Goal: Contribute content

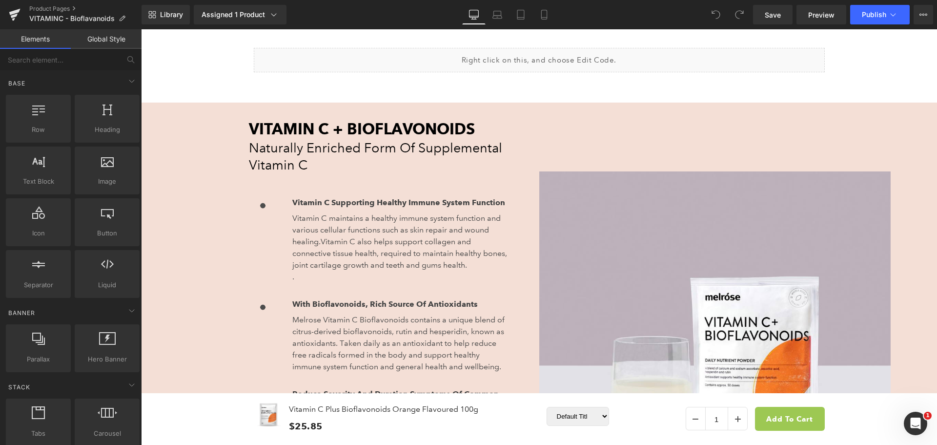
scroll to position [781, 0]
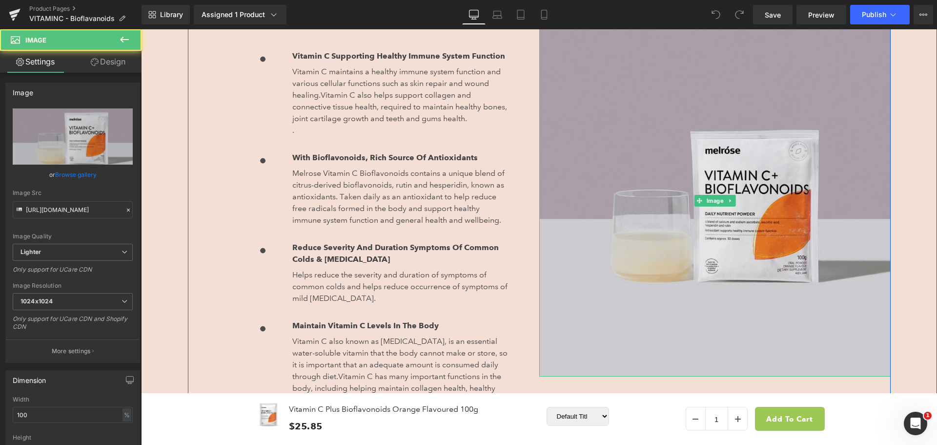
click at [655, 222] on img at bounding box center [714, 200] width 351 height 351
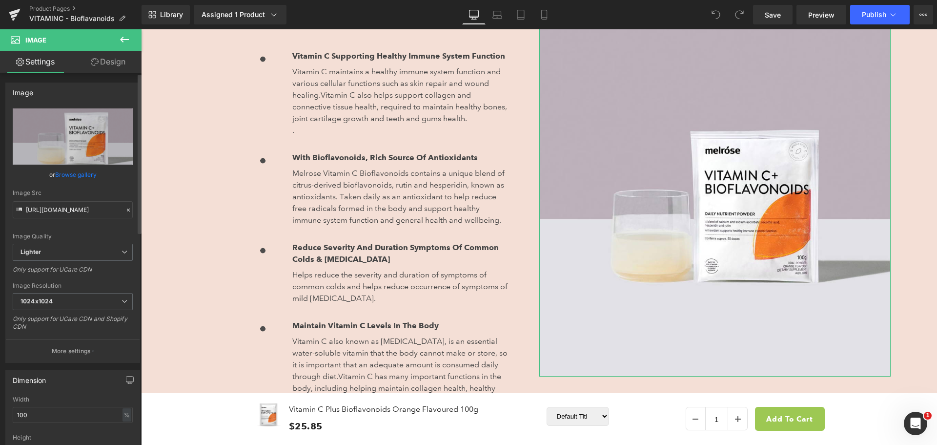
click at [80, 175] on link "Browse gallery" at bounding box center [75, 174] width 41 height 17
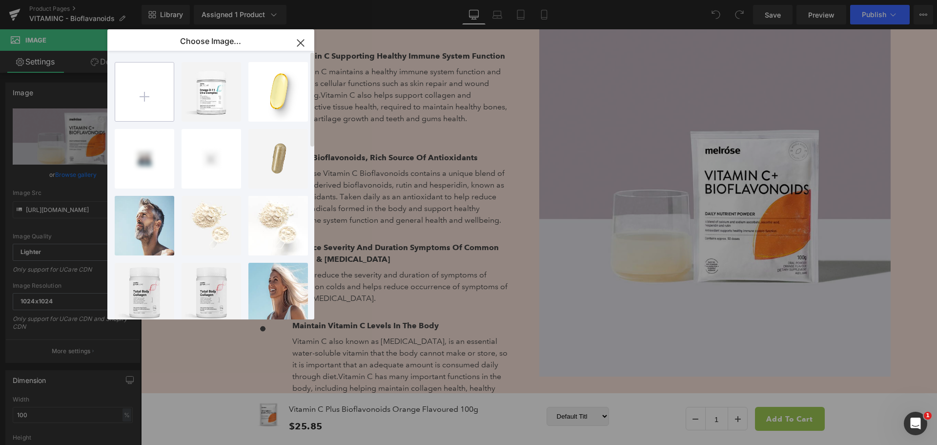
click at [146, 100] on input "file" at bounding box center [144, 91] width 59 height 59
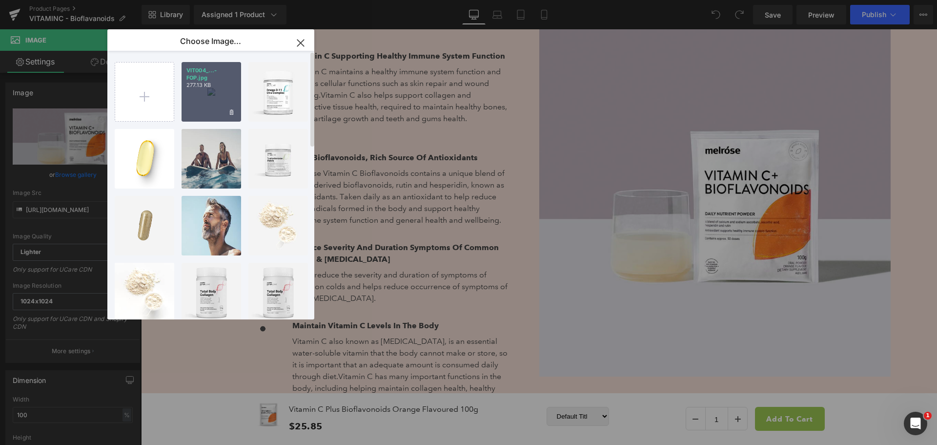
click at [207, 99] on div "VIT004_...-FOP.jpg 277.13 KB" at bounding box center [212, 92] width 60 height 60
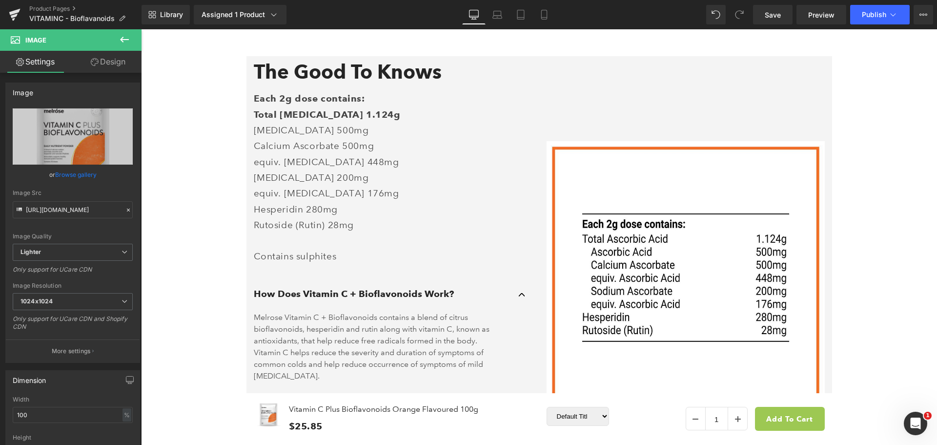
scroll to position [1464, 0]
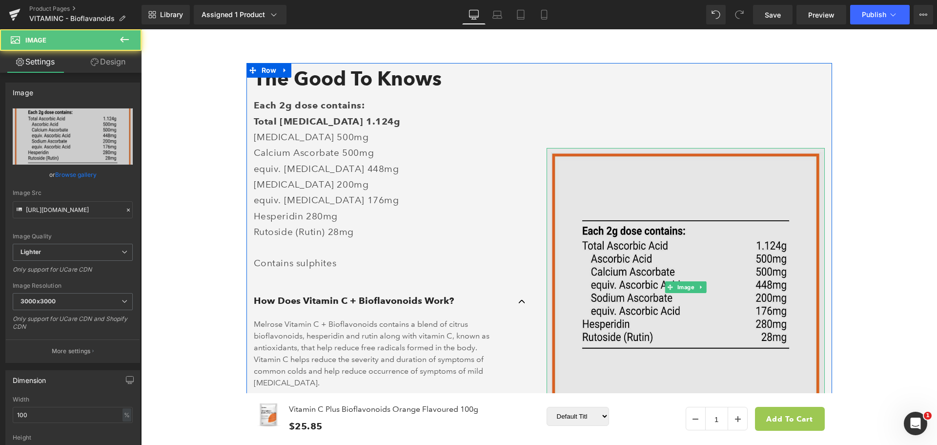
click at [725, 232] on img at bounding box center [686, 287] width 278 height 278
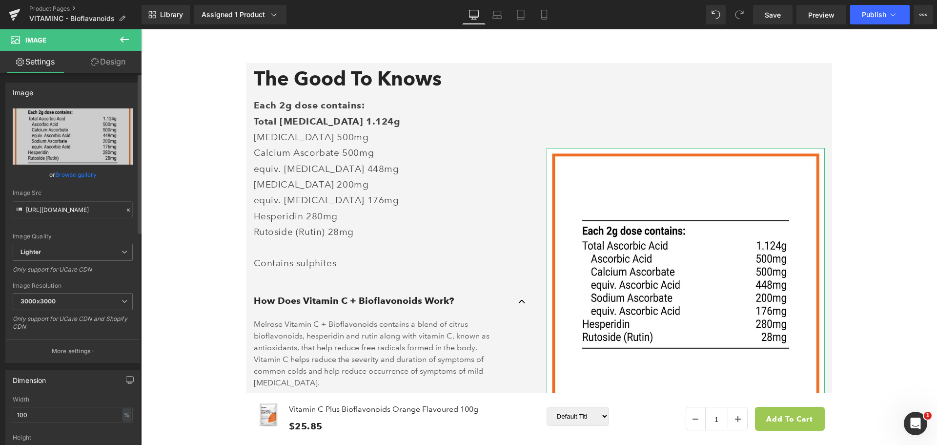
click at [82, 173] on link "Browse gallery" at bounding box center [75, 174] width 41 height 17
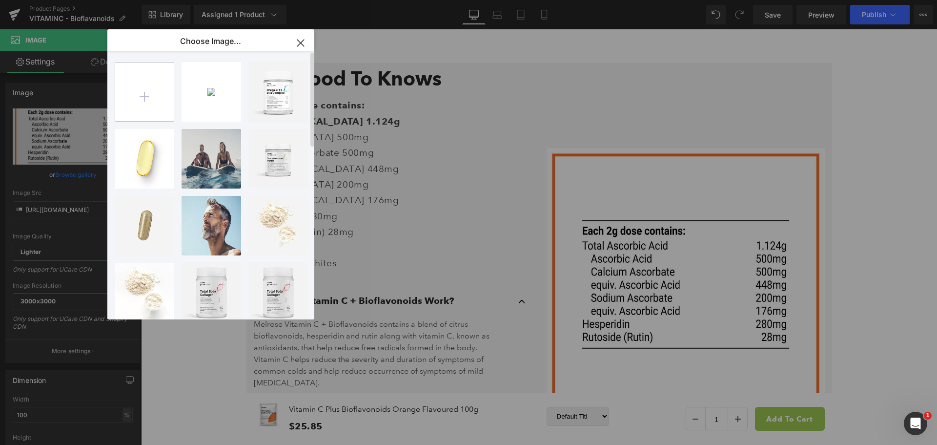
click at [154, 90] on input "file" at bounding box center [144, 91] width 59 height 59
type input "C:\fakepath\VIT004_VC+Bioflav-NIP.jpg"
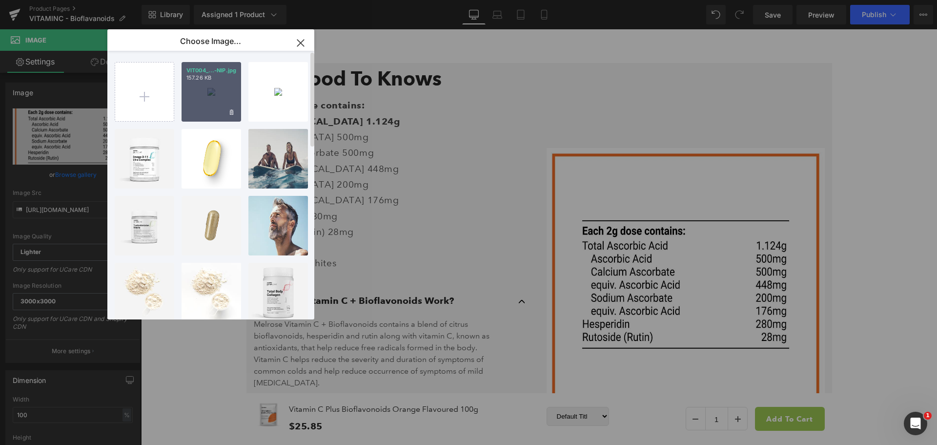
click at [208, 93] on div "VIT004_...-NIP.jpg 157.26 KB" at bounding box center [212, 92] width 60 height 60
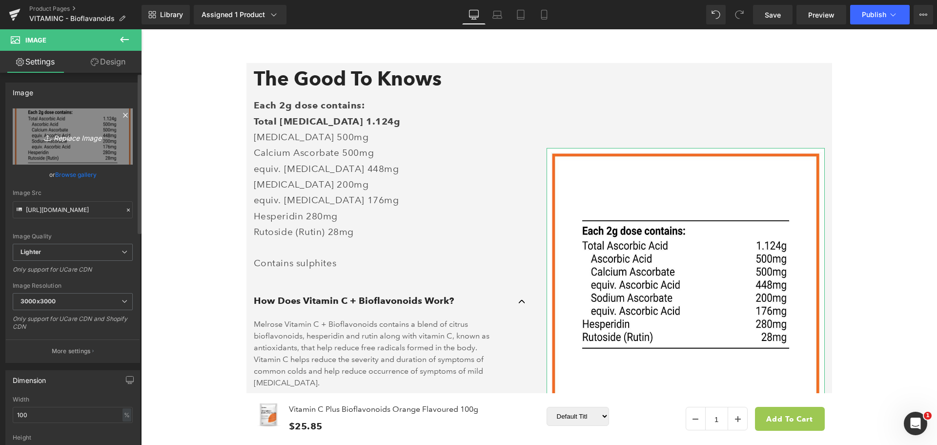
click at [77, 143] on link "Replace Image" at bounding box center [73, 136] width 120 height 56
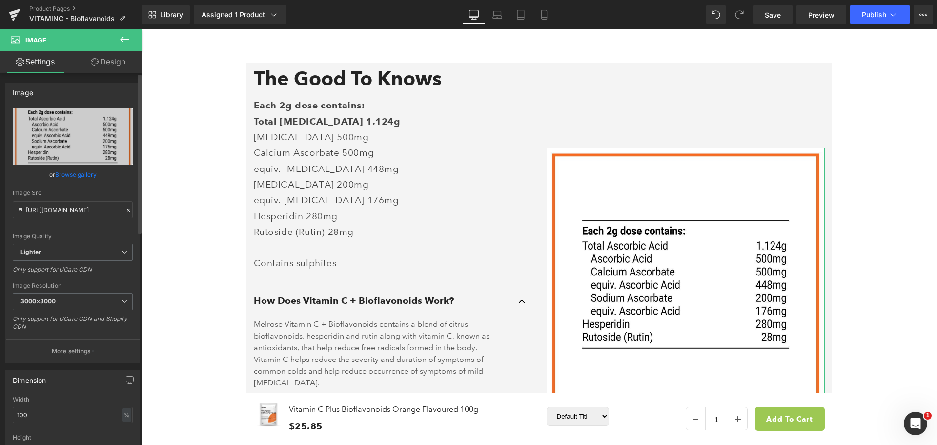
click at [97, 178] on div "or Browse gallery" at bounding box center [73, 174] width 120 height 10
click at [87, 174] on link "Browse gallery" at bounding box center [75, 174] width 41 height 17
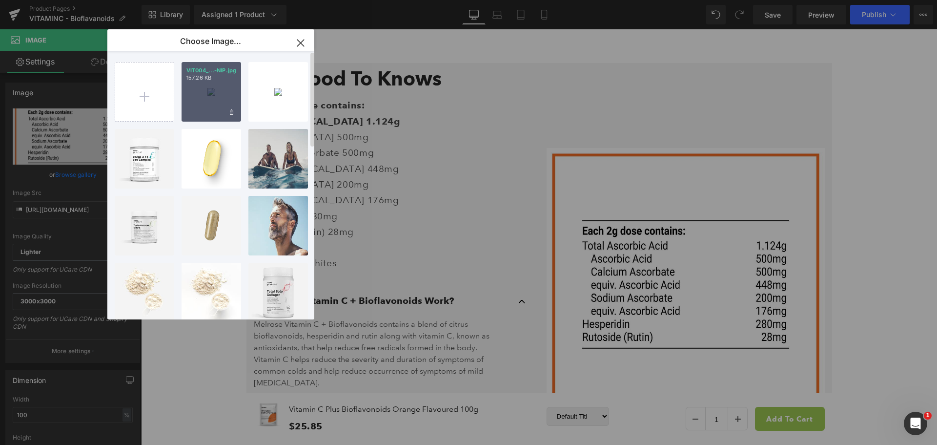
click at [204, 110] on div "VIT004_...-NIP.jpg 157.26 KB" at bounding box center [212, 92] width 60 height 60
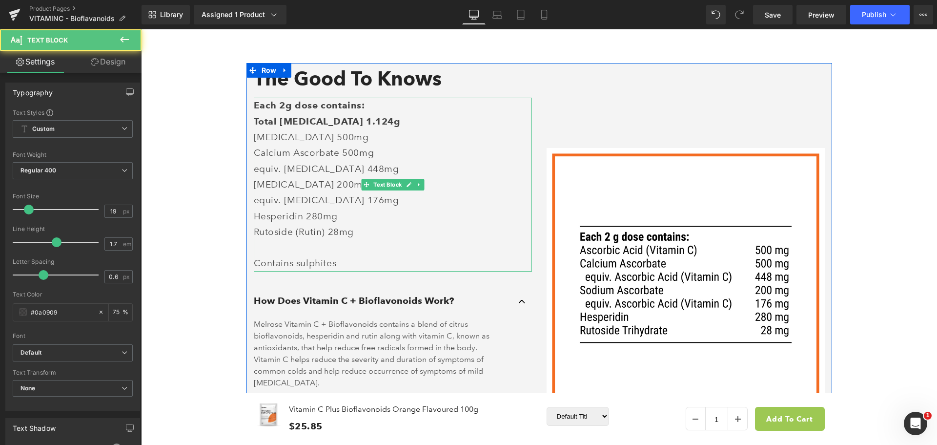
click at [279, 239] on p "Rutoside (Rutin) 28mg" at bounding box center [393, 232] width 278 height 16
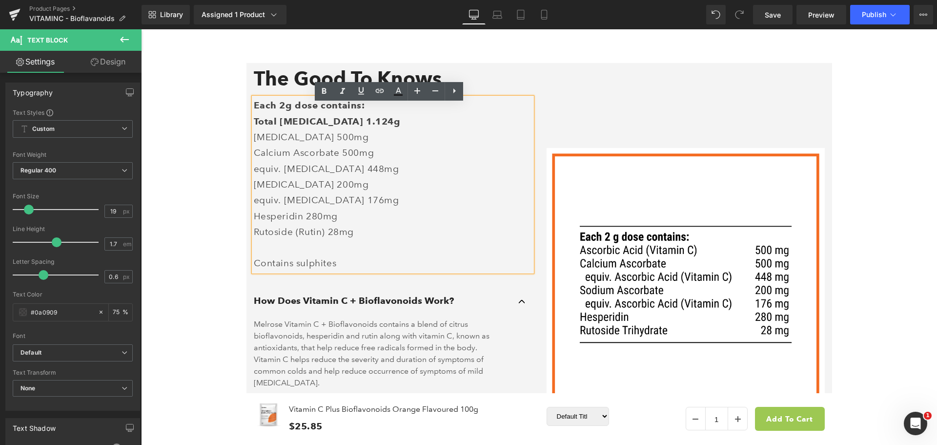
click at [310, 236] on p "Rutoside (Rutin) 28mg" at bounding box center [393, 232] width 278 height 16
click at [319, 236] on p "Rutoside (Rutin) 28mg" at bounding box center [393, 232] width 278 height 16
click at [322, 237] on p "Rutoside (Rutin) 28mg" at bounding box center [393, 232] width 278 height 16
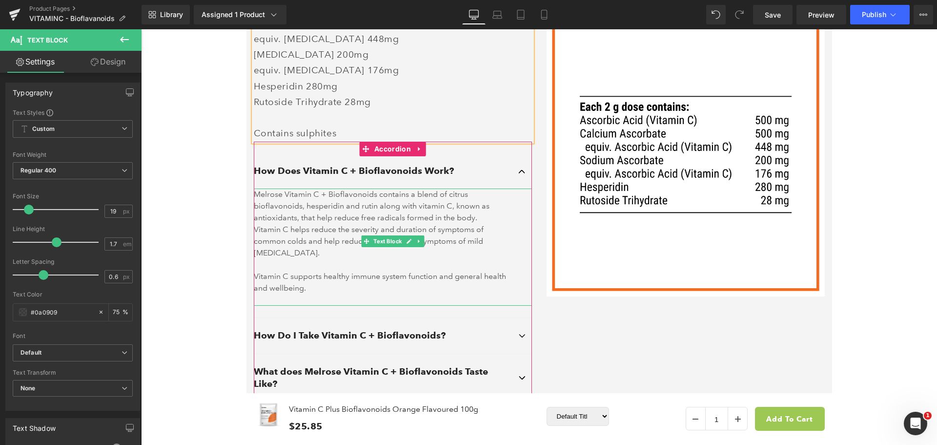
scroll to position [1611, 0]
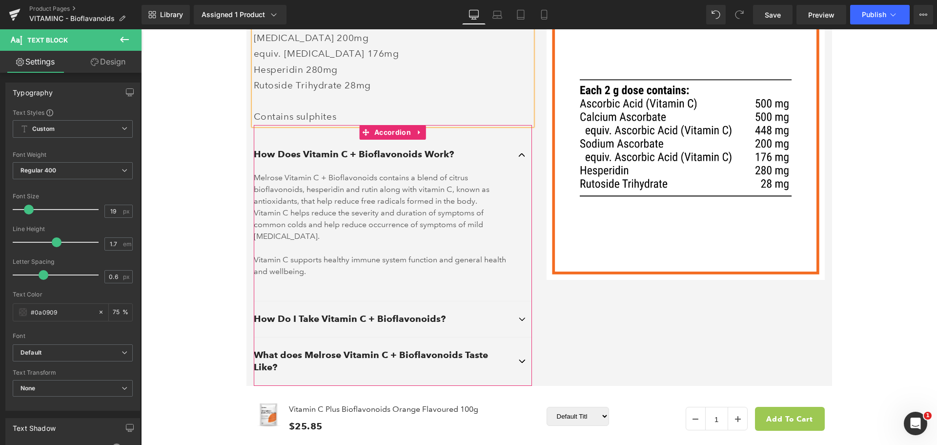
click at [518, 312] on button "button" at bounding box center [523, 319] width 20 height 36
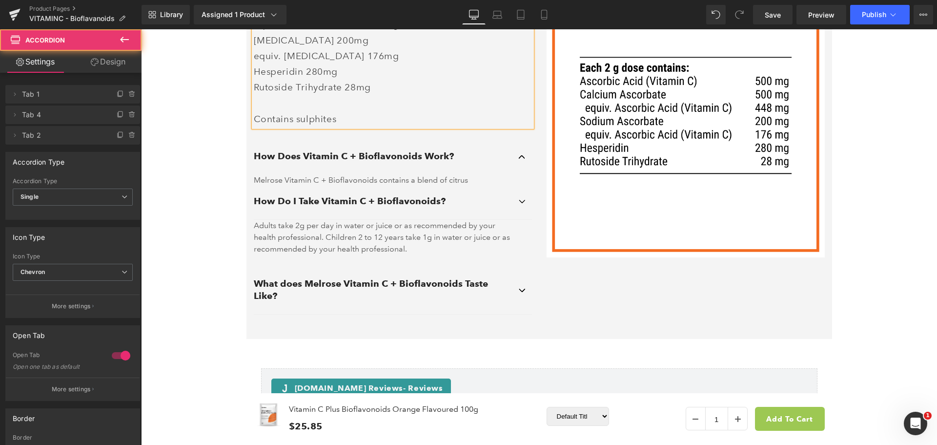
scroll to position [1646, 0]
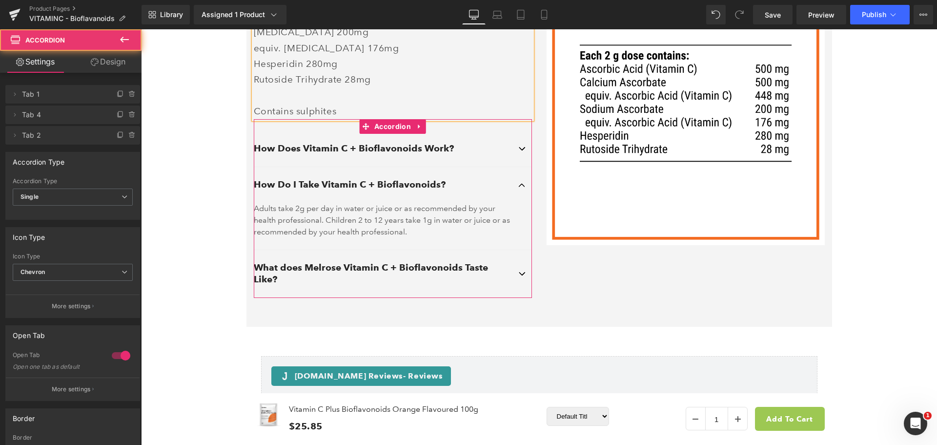
click at [517, 276] on button "button" at bounding box center [523, 273] width 20 height 47
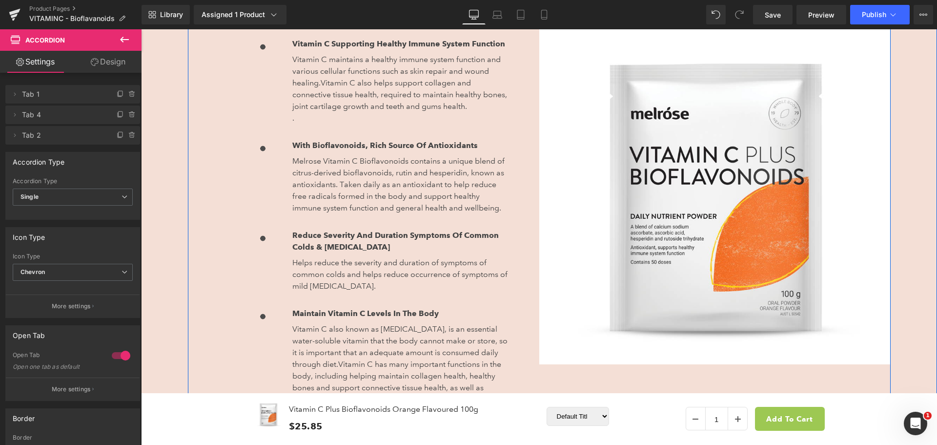
scroll to position [804, 0]
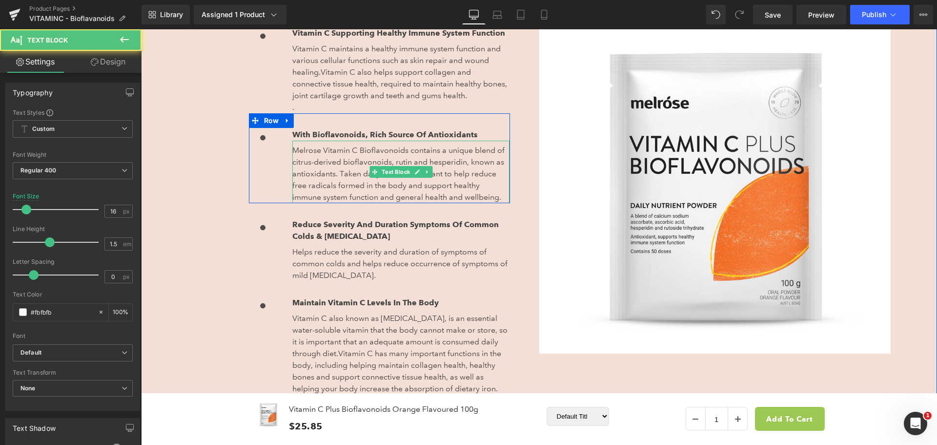
click at [346, 182] on span "Melrose Vitamin C Bioflavonoids contains a unique blend of citrus-derived biofl…" at bounding box center [398, 173] width 212 height 56
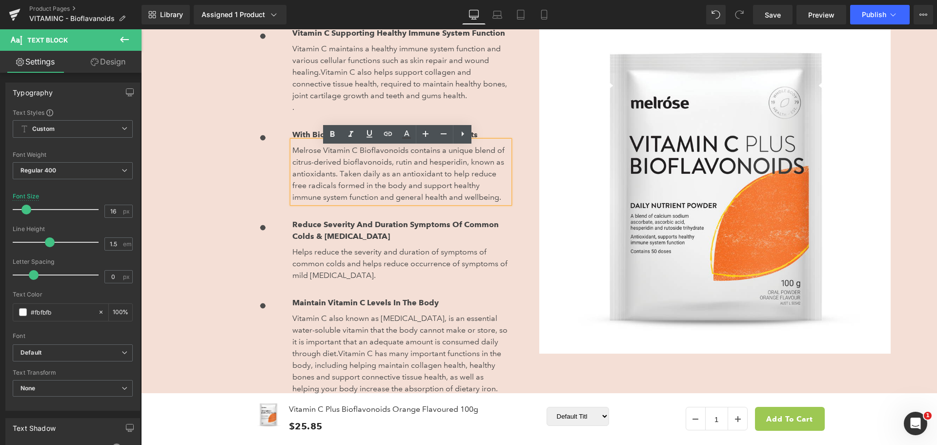
click at [399, 166] on span "Melrose Vitamin C Bioflavonoids contains a unique blend of citrus-derived biofl…" at bounding box center [398, 173] width 212 height 56
click at [401, 168] on span "Melrose Vitamin C Bioflavonoids contains a unique blend of citrus-derived biofl…" at bounding box center [398, 173] width 212 height 56
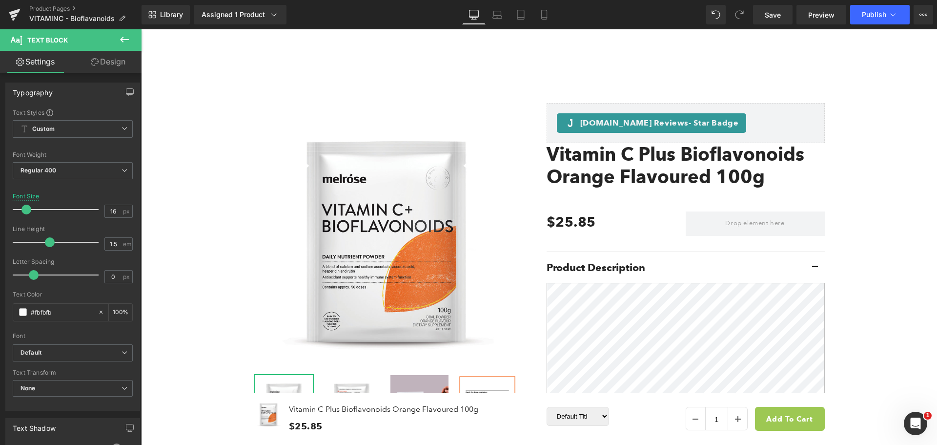
scroll to position [0, 0]
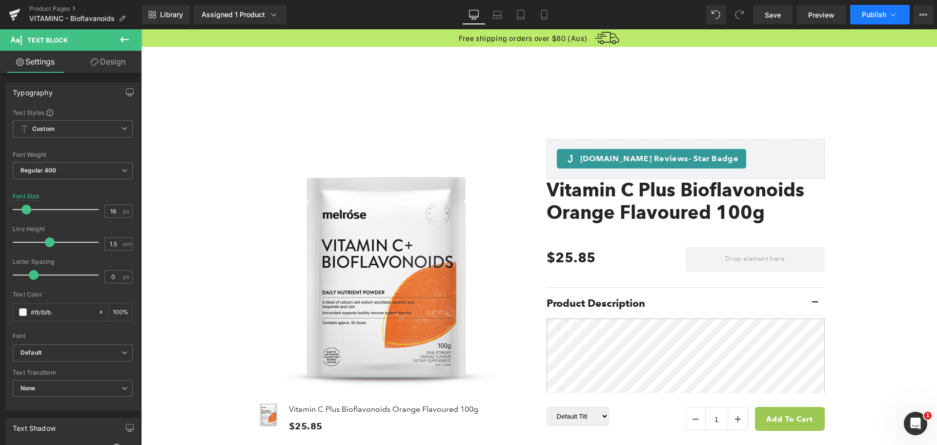
click at [889, 14] on icon at bounding box center [893, 15] width 10 height 10
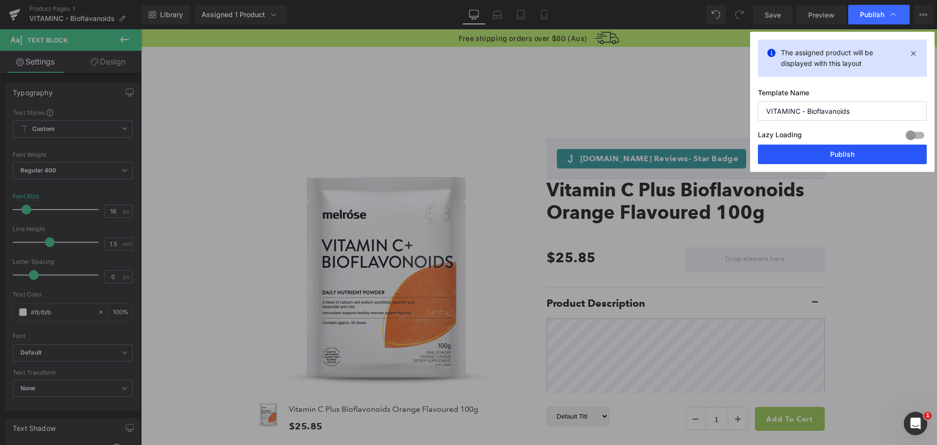
click at [840, 150] on button "Publish" at bounding box center [842, 154] width 169 height 20
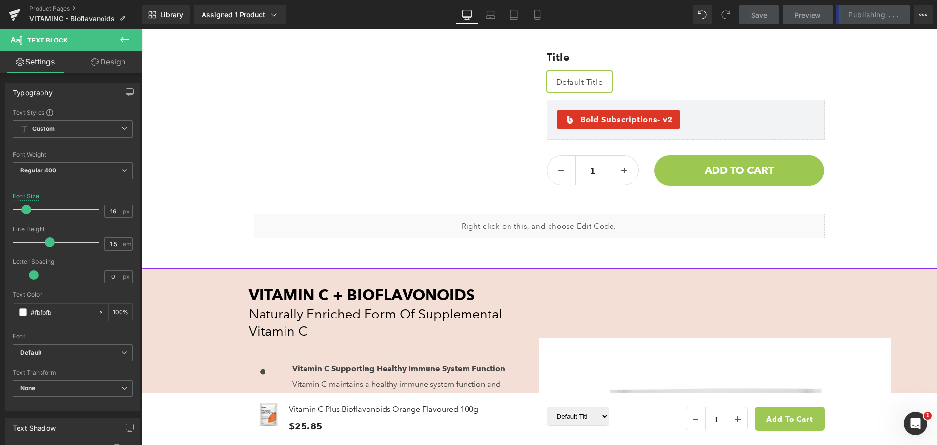
scroll to position [635, 0]
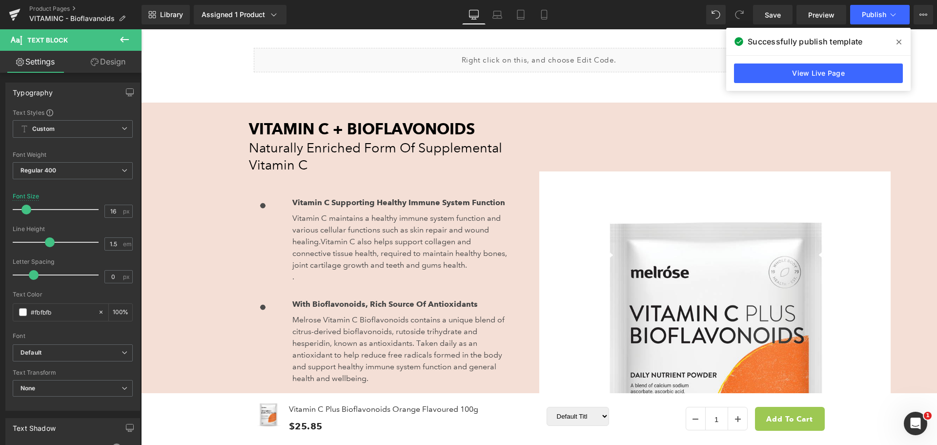
click at [39, 4] on div "Product Pages VITAMINC - Bioflavanoids" at bounding box center [71, 14] width 142 height 29
click at [40, 12] on link "Product Pages" at bounding box center [85, 9] width 112 height 8
